Goal: Task Accomplishment & Management: Manage account settings

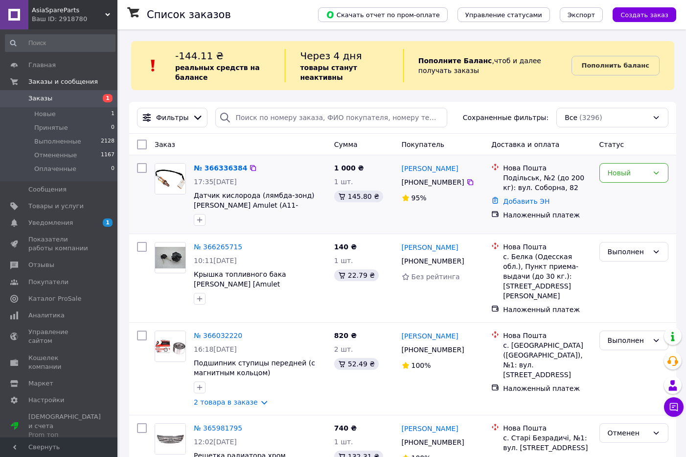
click at [213, 173] on div "№ 366336384" at bounding box center [220, 168] width 55 height 12
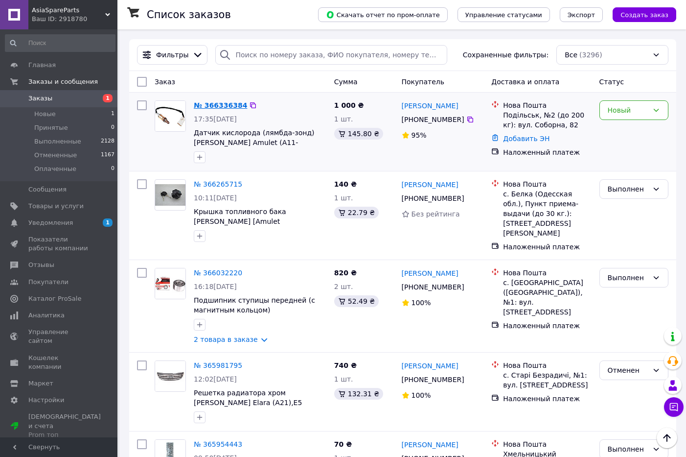
click at [211, 108] on link "№ 366336384" at bounding box center [220, 105] width 53 height 8
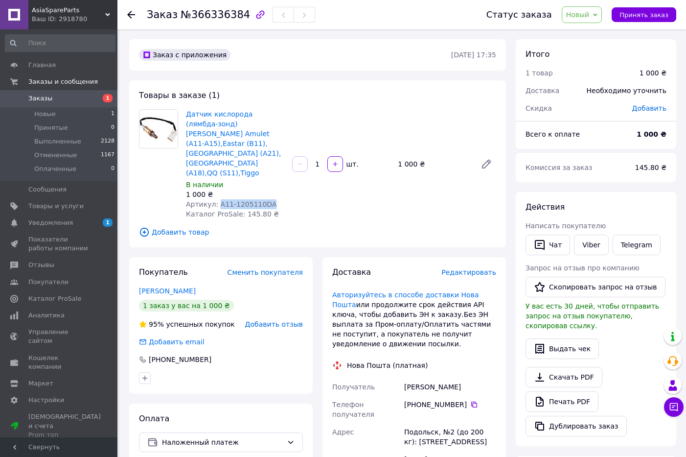
drag, startPoint x: 216, startPoint y: 185, endPoint x: 265, endPoint y: 184, distance: 49.4
click at [265, 199] on div "Артикул: A11-1205110DA" at bounding box center [235, 204] width 98 height 10
copy span "A11-1205110DA"
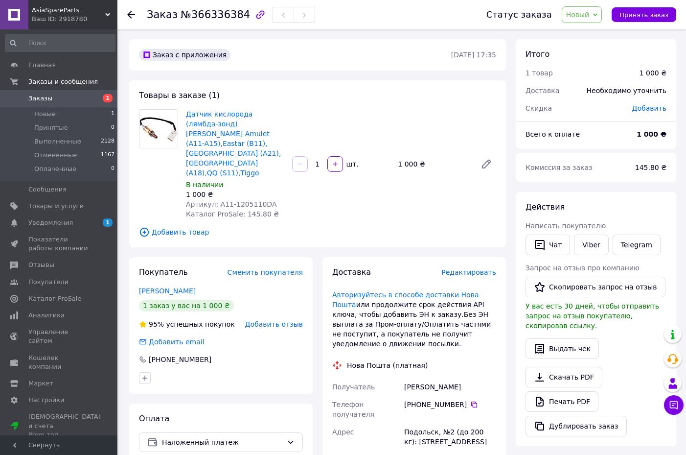
click at [50, 9] on span "AsiaSpareParts" at bounding box center [68, 10] width 73 height 9
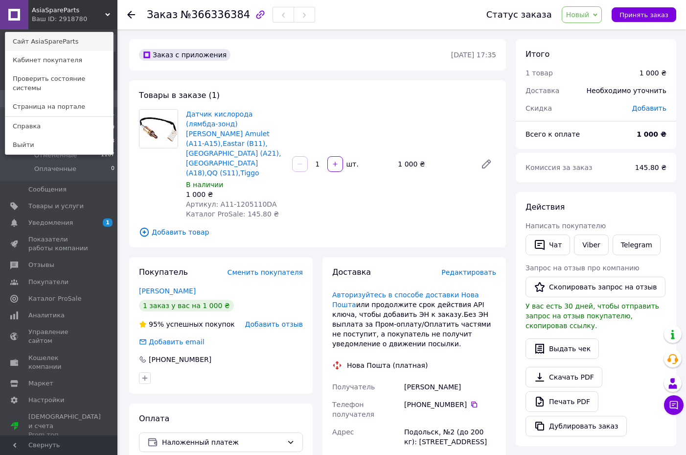
click at [58, 37] on link "Сайт AsiaSpareParts" at bounding box center [59, 41] width 108 height 19
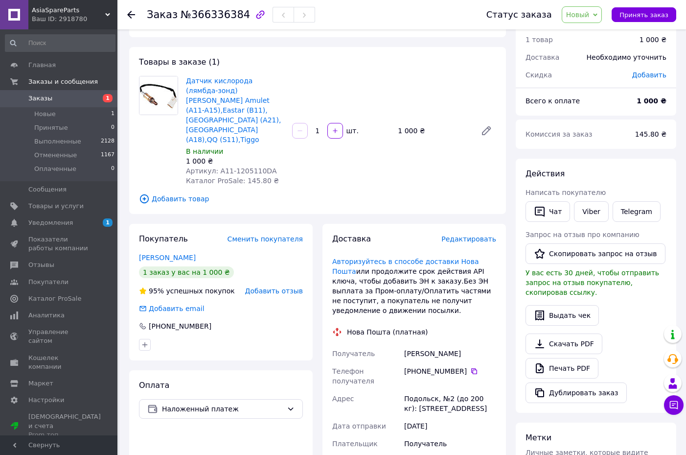
scroll to position [49, 0]
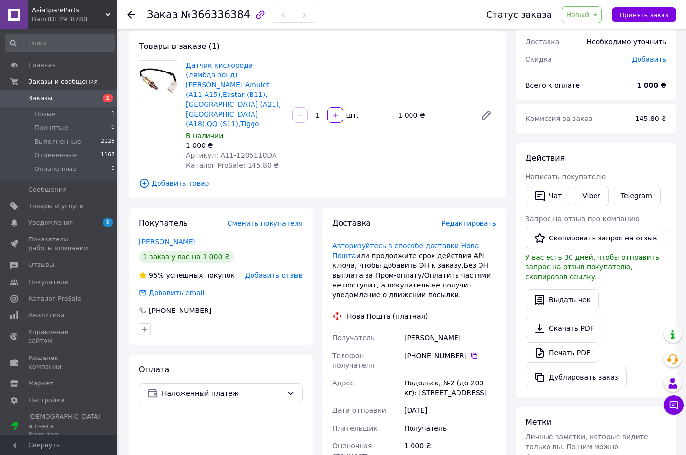
click at [635, 24] on div "Статус заказа Новый Принят Выполнен Отменен Оплаченный Принять заказ" at bounding box center [571, 14] width 209 height 29
click at [406, 20] on div "Заказ №366336384" at bounding box center [307, 14] width 320 height 29
click at [651, 12] on span "Принять заказ" at bounding box center [644, 14] width 49 height 7
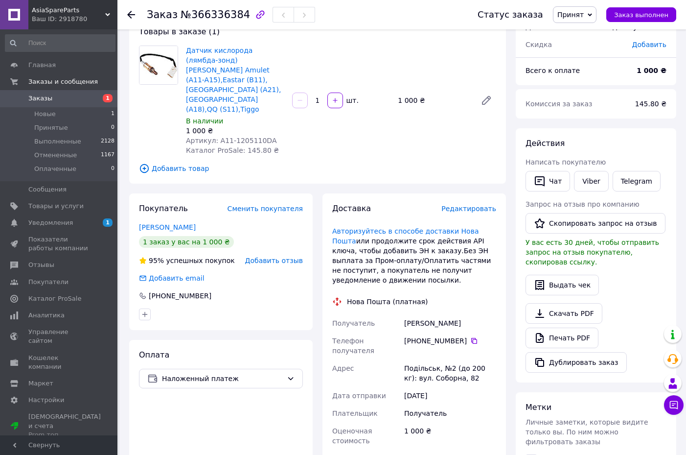
scroll to position [147, 0]
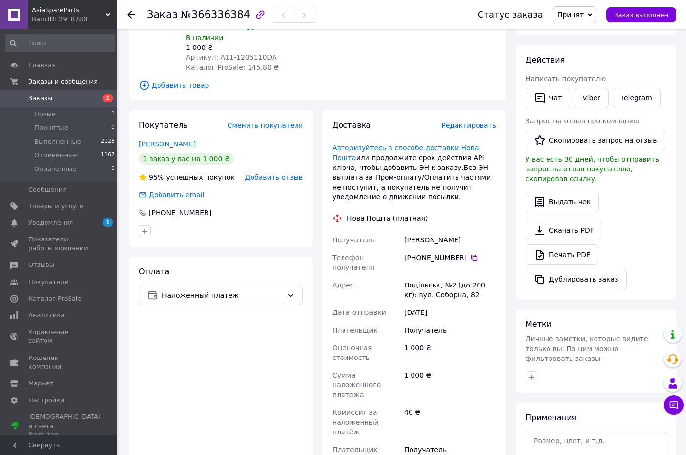
drag, startPoint x: 430, startPoint y: 318, endPoint x: 435, endPoint y: 320, distance: 5.7
click at [435, 339] on div "1 000 ₴" at bounding box center [450, 352] width 96 height 27
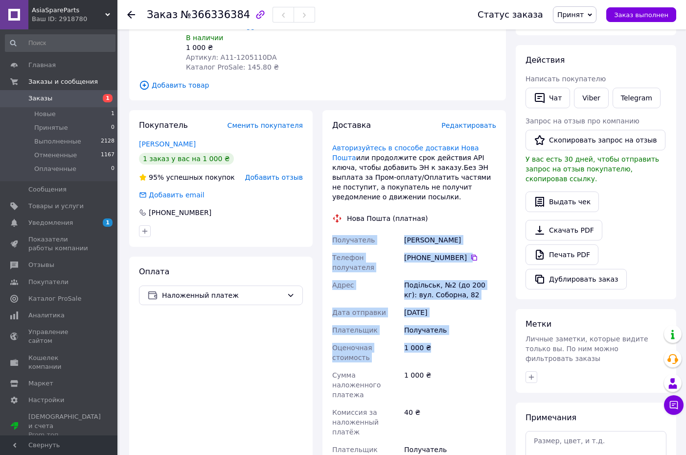
drag, startPoint x: 435, startPoint y: 320, endPoint x: 346, endPoint y: 227, distance: 128.1
click at [346, 231] on div "Получатель [PERSON_NAME] Телефон получателя +380 68 061 64 [GEOGRAPHIC_DATA], №…" at bounding box center [414, 359] width 168 height 256
drag, startPoint x: 346, startPoint y: 227, endPoint x: 345, endPoint y: 277, distance: 50.4
click at [345, 308] on span "Дата отправки" at bounding box center [359, 312] width 54 height 8
drag, startPoint x: 428, startPoint y: 319, endPoint x: 329, endPoint y: 224, distance: 136.7
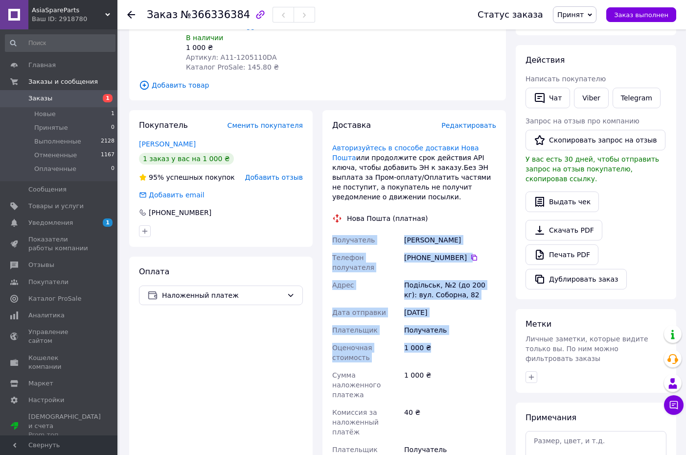
click at [329, 224] on div "Доставка Редактировать Авторизуйтесь в способе доставки Нова Пошта или продолжи…" at bounding box center [414, 307] width 184 height 395
drag, startPoint x: 329, startPoint y: 224, endPoint x: 391, endPoint y: 295, distance: 94.0
click at [390, 321] on div "Плательщик" at bounding box center [366, 330] width 72 height 18
drag, startPoint x: 429, startPoint y: 317, endPoint x: 320, endPoint y: 219, distance: 146.6
click at [320, 219] on div "Доставка Редактировать Авторизуйтесь в способе доставки Нова Пошта или продолжи…" at bounding box center [414, 307] width 193 height 395
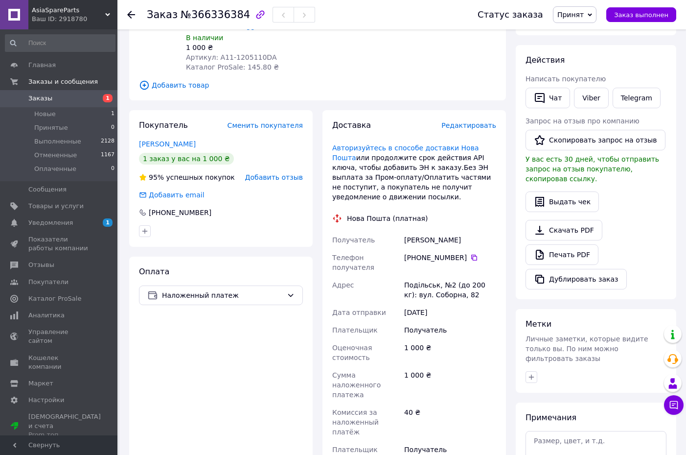
drag, startPoint x: 320, startPoint y: 219, endPoint x: 312, endPoint y: 229, distance: 12.5
click at [312, 229] on div "Покупатель Сменить покупателя [PERSON_NAME] 1 заказ у вас на 1 000 ₴ 95% успешн…" at bounding box center [221, 307] width 184 height 395
click at [433, 276] on div "Подільськ, №2 (до 200 кг): вул. Соборна, 82" at bounding box center [450, 289] width 96 height 27
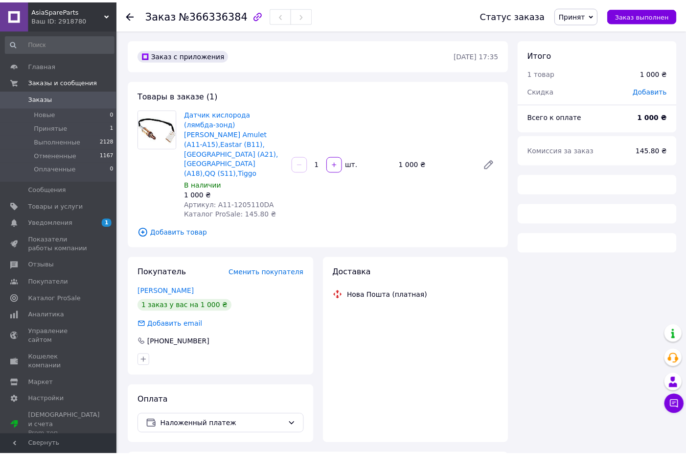
scroll to position [147, 0]
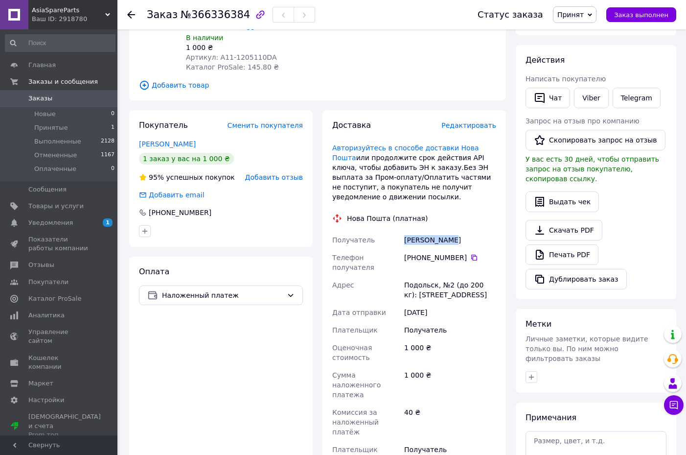
drag, startPoint x: 405, startPoint y: 219, endPoint x: 492, endPoint y: 225, distance: 87.3
click at [492, 231] on div "[PERSON_NAME]" at bounding box center [450, 240] width 96 height 18
drag, startPoint x: 400, startPoint y: 252, endPoint x: 435, endPoint y: 254, distance: 34.9
click at [435, 254] on div "Получатель Спаский Иван Телефон получателя +380 68 061 64 84   Адрес Подольск, …" at bounding box center [414, 359] width 168 height 256
copy div "Адрес Подольск"
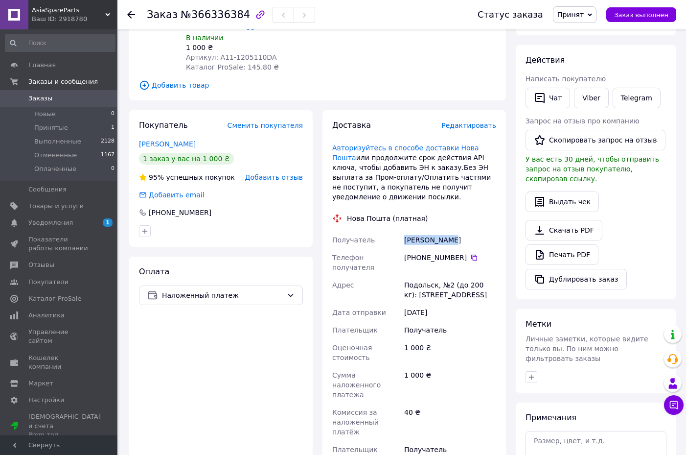
drag, startPoint x: 404, startPoint y: 218, endPoint x: 453, endPoint y: 216, distance: 48.5
click at [453, 231] on div "[PERSON_NAME]" at bounding box center [450, 240] width 96 height 18
copy div "[PERSON_NAME]"
drag, startPoint x: 459, startPoint y: 237, endPoint x: 422, endPoint y: 240, distance: 37.3
click at [422, 253] on div "[PHONE_NUMBER]" at bounding box center [450, 258] width 92 height 10
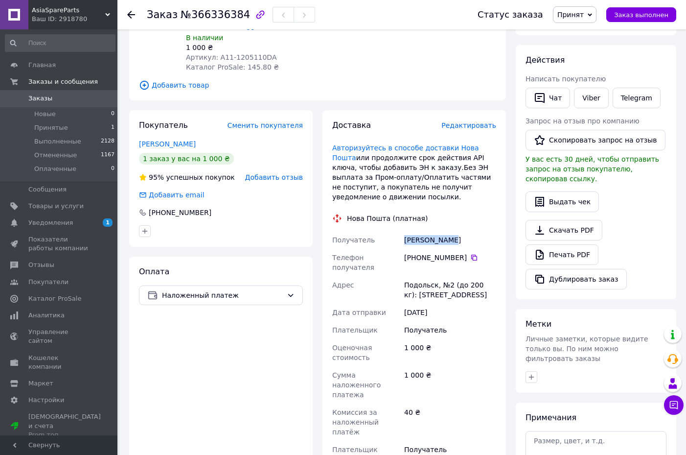
click at [424, 253] on div "[PHONE_NUMBER]" at bounding box center [450, 258] width 92 height 10
drag, startPoint x: 416, startPoint y: 238, endPoint x: 459, endPoint y: 237, distance: 42.6
click at [459, 253] on div "[PHONE_NUMBER]" at bounding box center [450, 258] width 92 height 10
copy div "0 68 061 64 84"
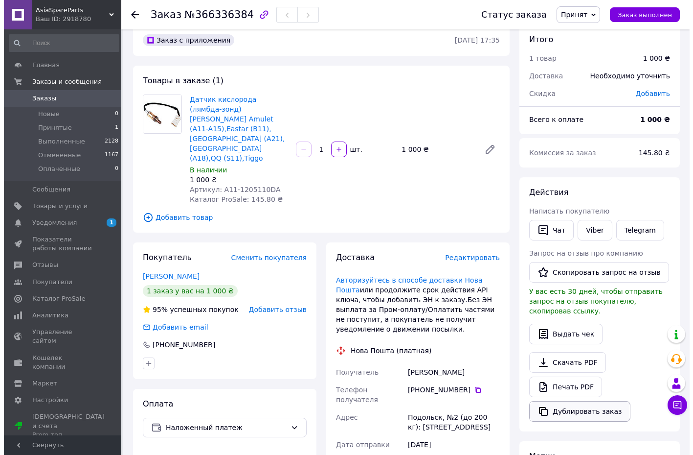
scroll to position [0, 0]
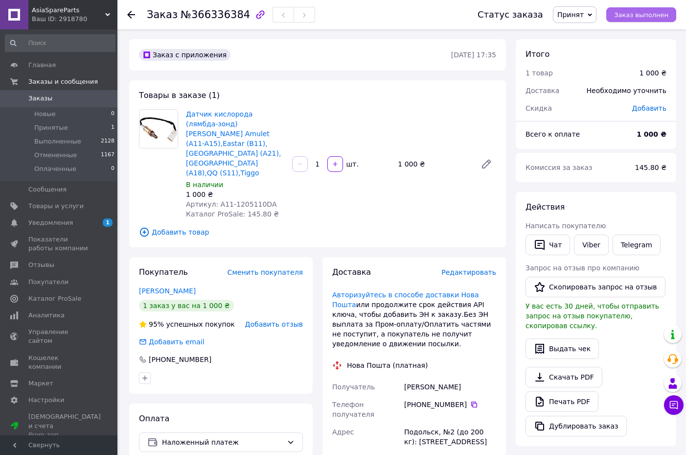
click at [645, 13] on span "Заказ выполнен" at bounding box center [641, 14] width 54 height 7
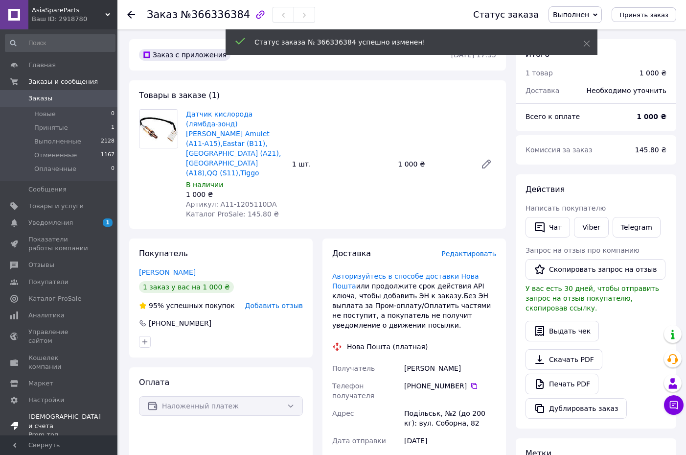
click at [45, 289] on link "Покупатели" at bounding box center [60, 282] width 120 height 17
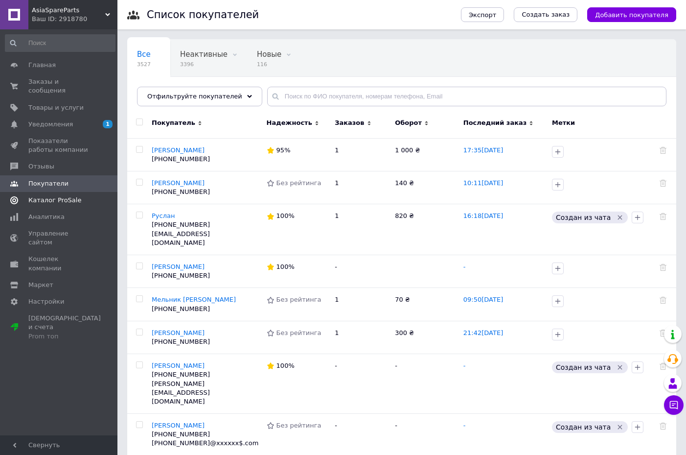
click at [36, 196] on span "Каталог ProSale" at bounding box center [54, 200] width 53 height 9
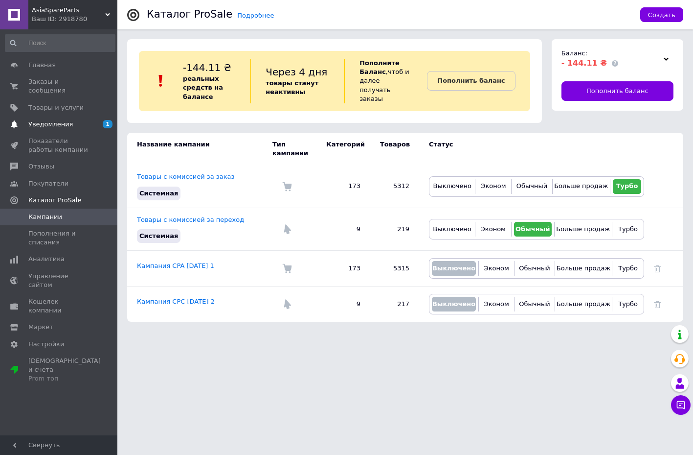
click at [62, 120] on span "Уведомления" at bounding box center [50, 124] width 45 height 9
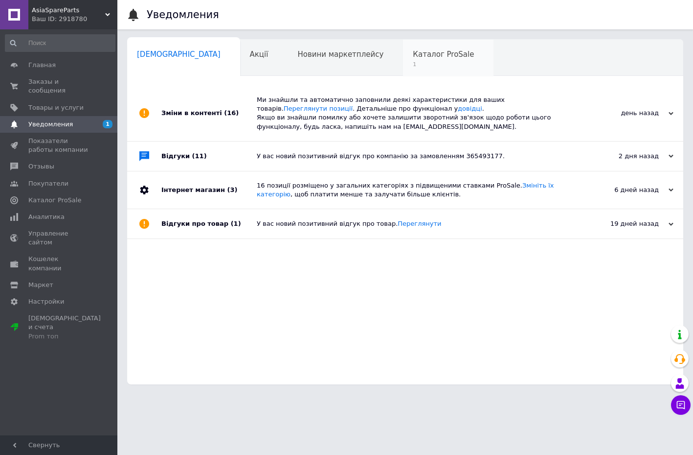
click at [413, 54] on span "Каталог ProSale" at bounding box center [443, 54] width 61 height 9
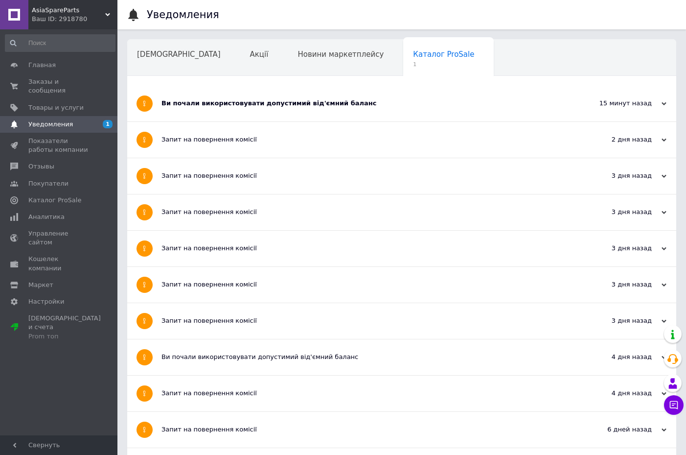
click at [236, 115] on div "Ви почали використовувати допустимий від'ємний баланс" at bounding box center [364, 104] width 407 height 36
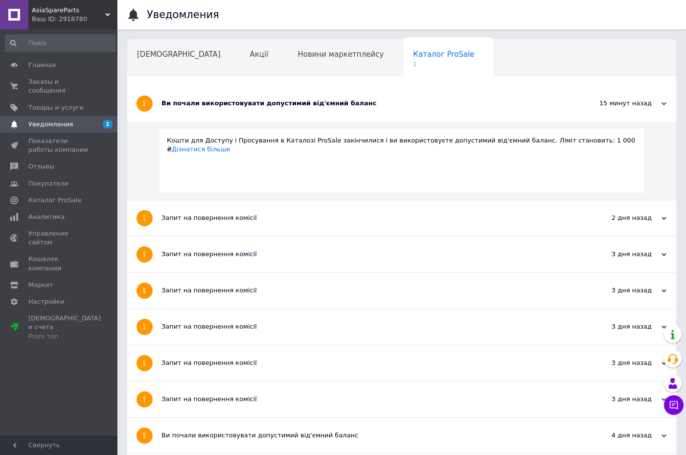
click at [319, 39] on div "Сповіщення Акції Новини маркетплейсу Каталог ProSale 1 Навчання та заходи Ok От…" at bounding box center [401, 56] width 549 height 39
click at [291, 61] on div "Новини маркетплейсу" at bounding box center [345, 58] width 115 height 37
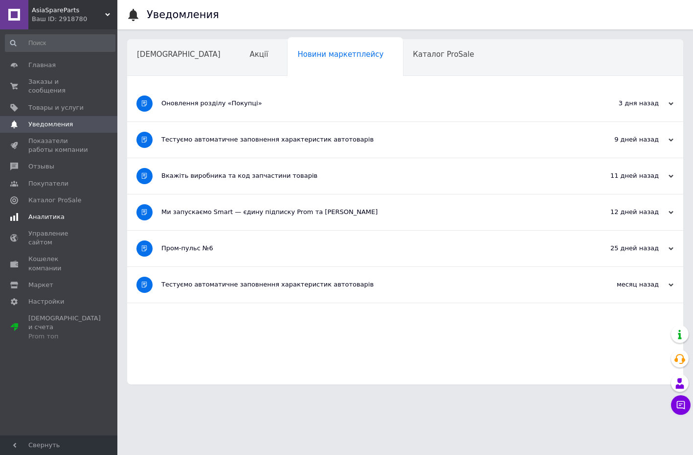
click at [36, 208] on link "Аналитика" at bounding box center [60, 216] width 120 height 17
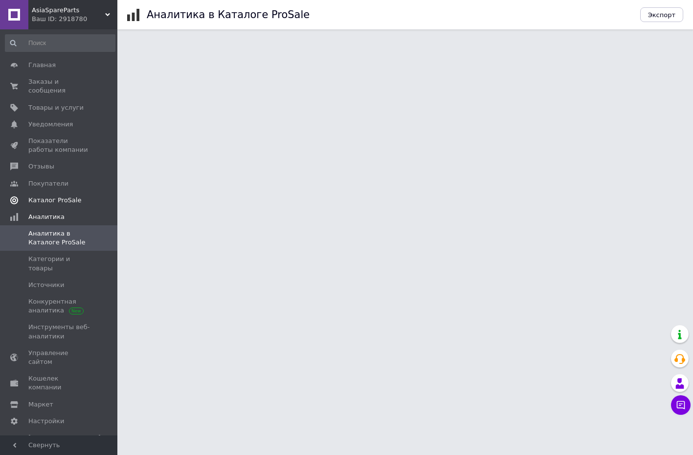
click at [41, 196] on span "Каталог ProSale" at bounding box center [54, 200] width 53 height 9
